Goal: Navigation & Orientation: Find specific page/section

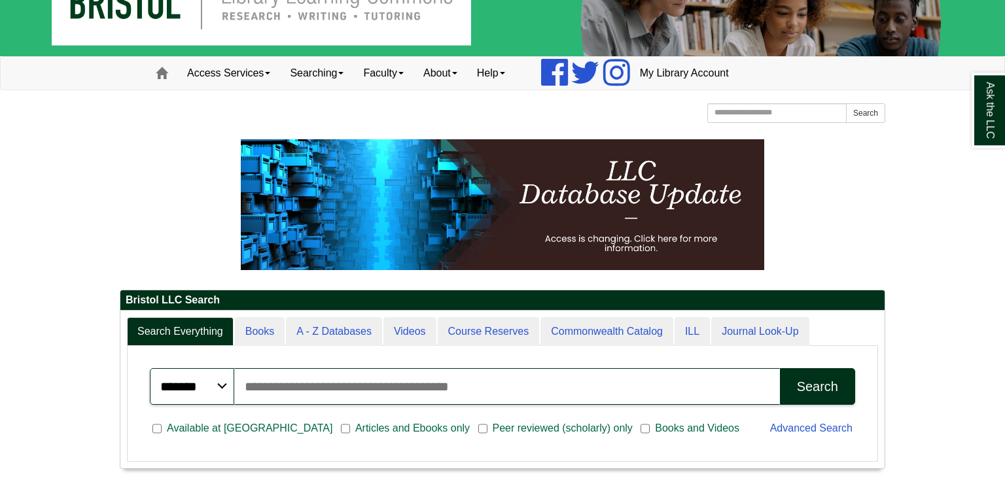
scroll to position [50, 0]
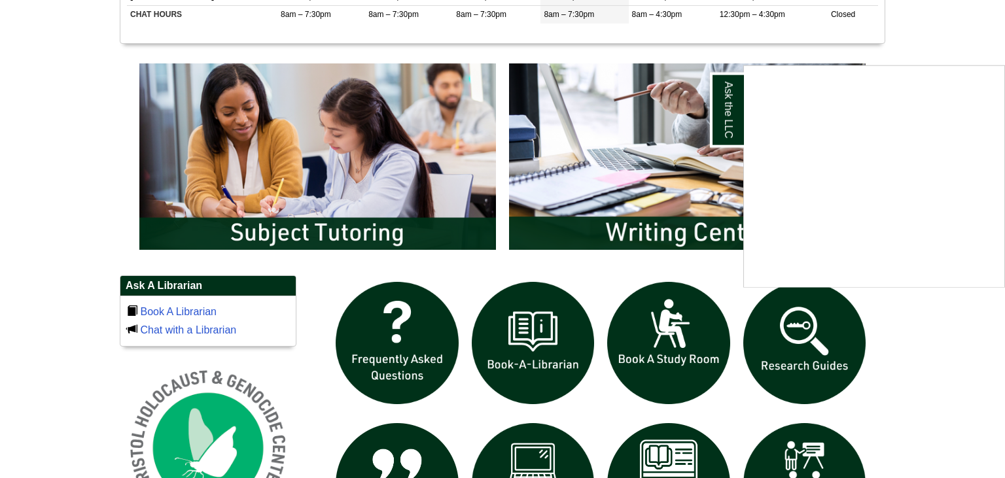
scroll to position [681, 0]
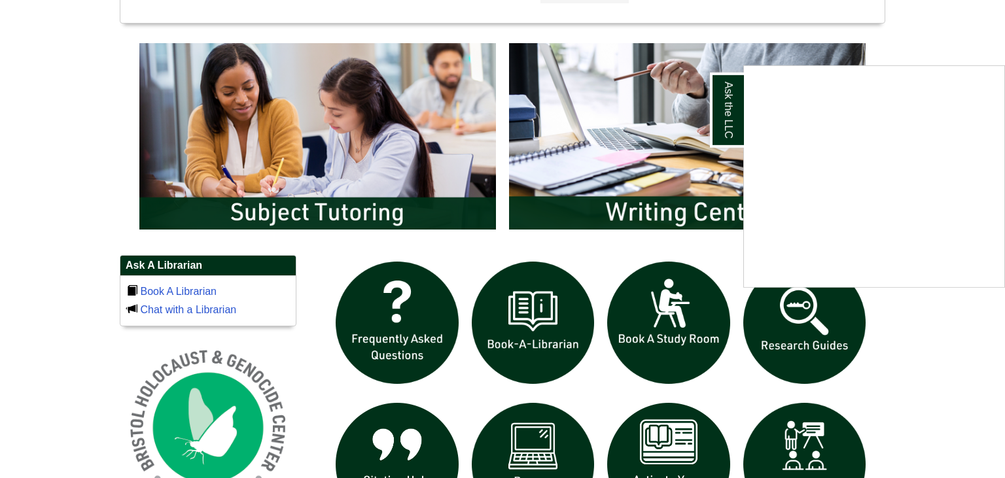
click at [620, 209] on div "Ask the LLC" at bounding box center [502, 239] width 1005 height 478
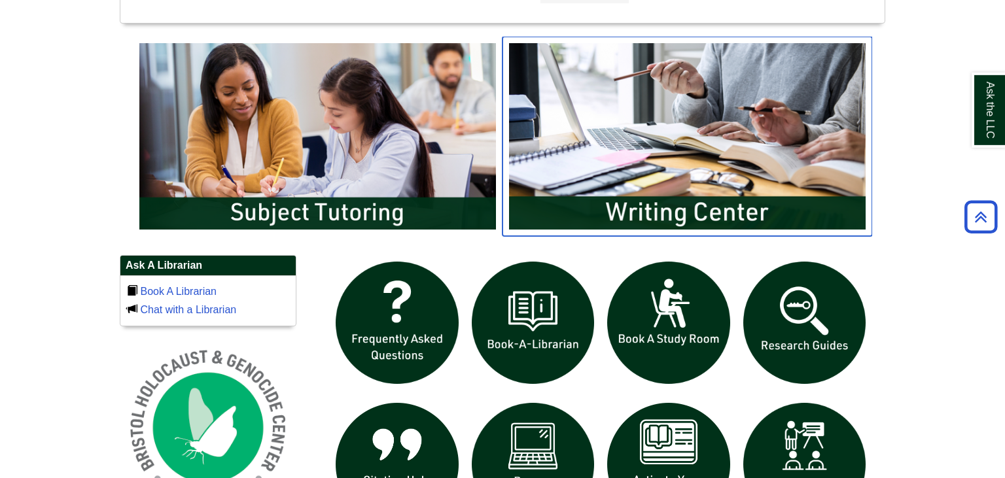
click at [620, 209] on img "slideshow" at bounding box center [688, 136] width 370 height 199
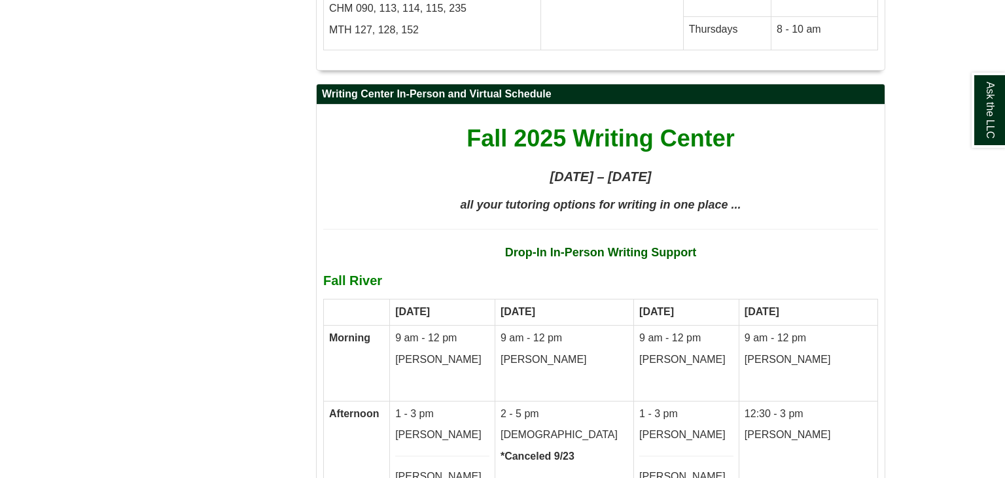
scroll to position [6468, 0]
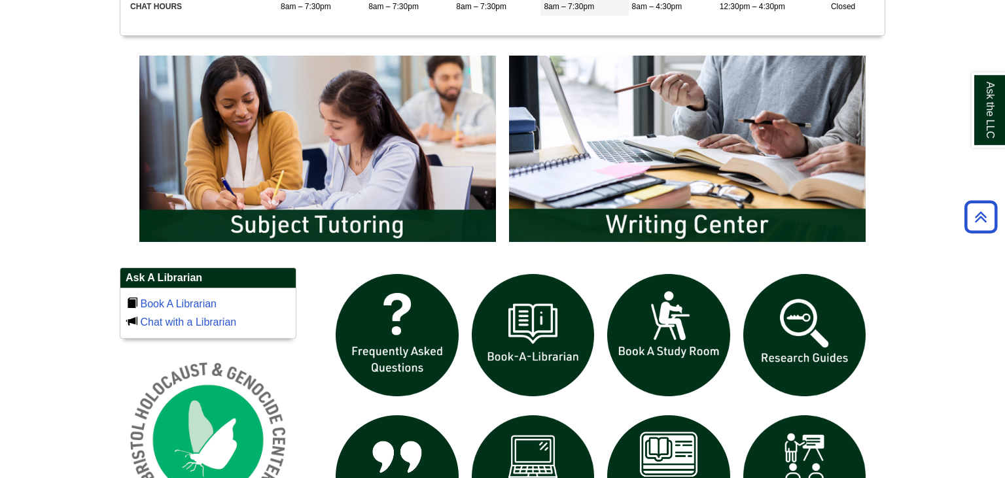
scroll to position [666, 0]
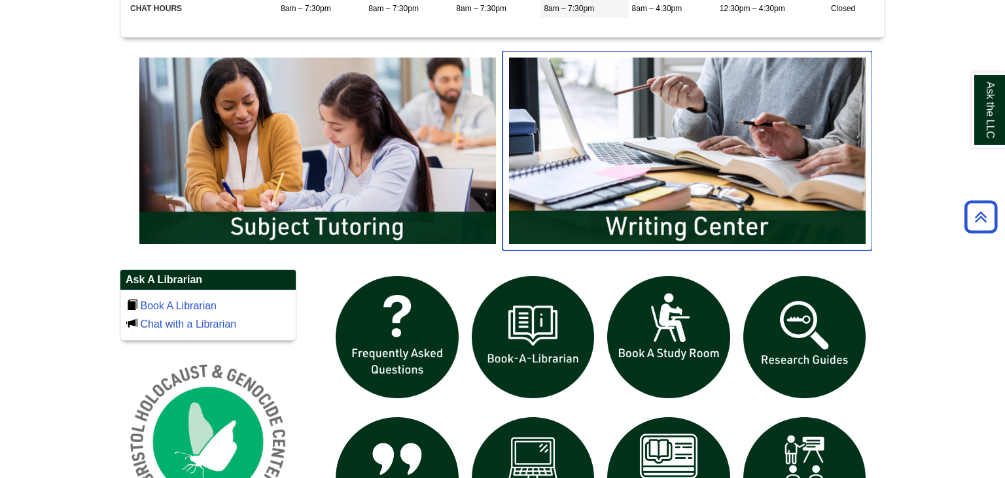
click at [666, 232] on img "slideshow" at bounding box center [688, 150] width 370 height 199
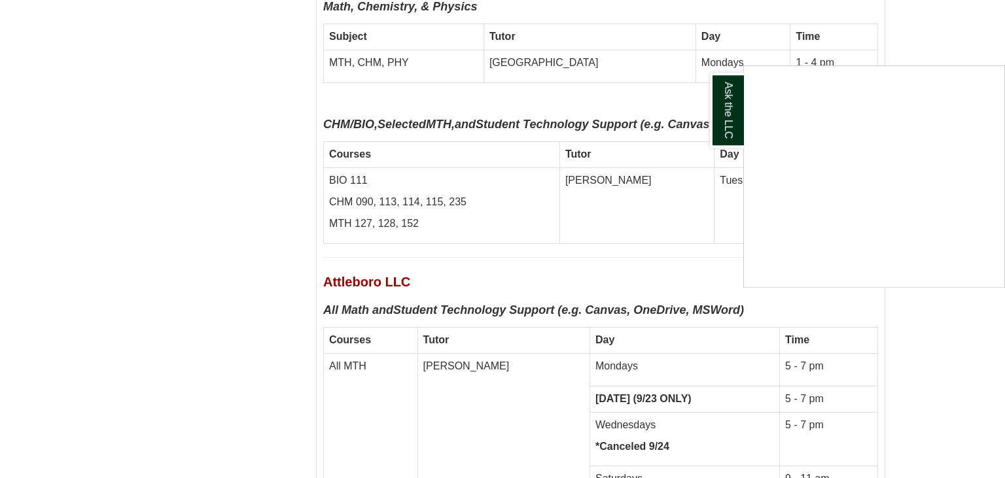
scroll to position [5882, 0]
